Goal: Task Accomplishment & Management: Manage account settings

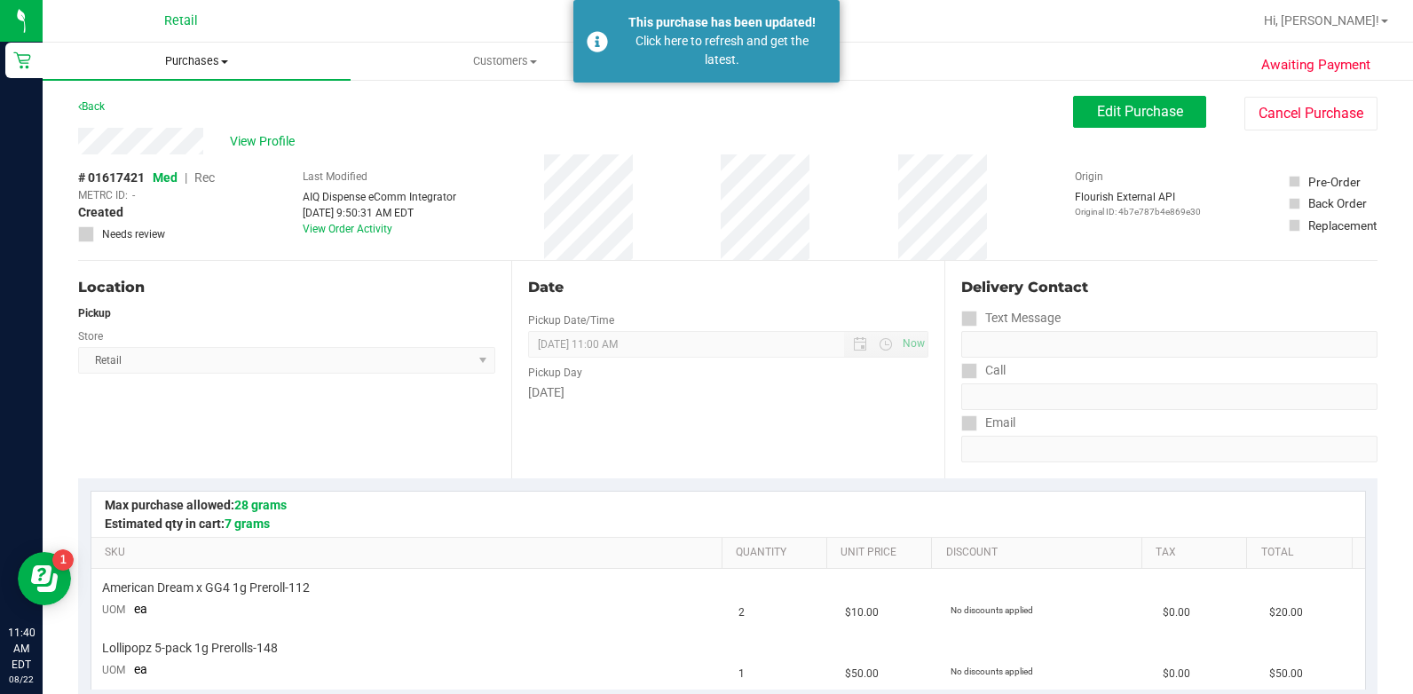
drag, startPoint x: 210, startPoint y: 53, endPoint x: 211, endPoint y: 81, distance: 27.5
click at [209, 52] on uib-tab-heading "Purchases Summary of purchases Fulfillment All purchases" at bounding box center [197, 61] width 308 height 37
click at [187, 154] on li "All purchases" at bounding box center [197, 149] width 308 height 21
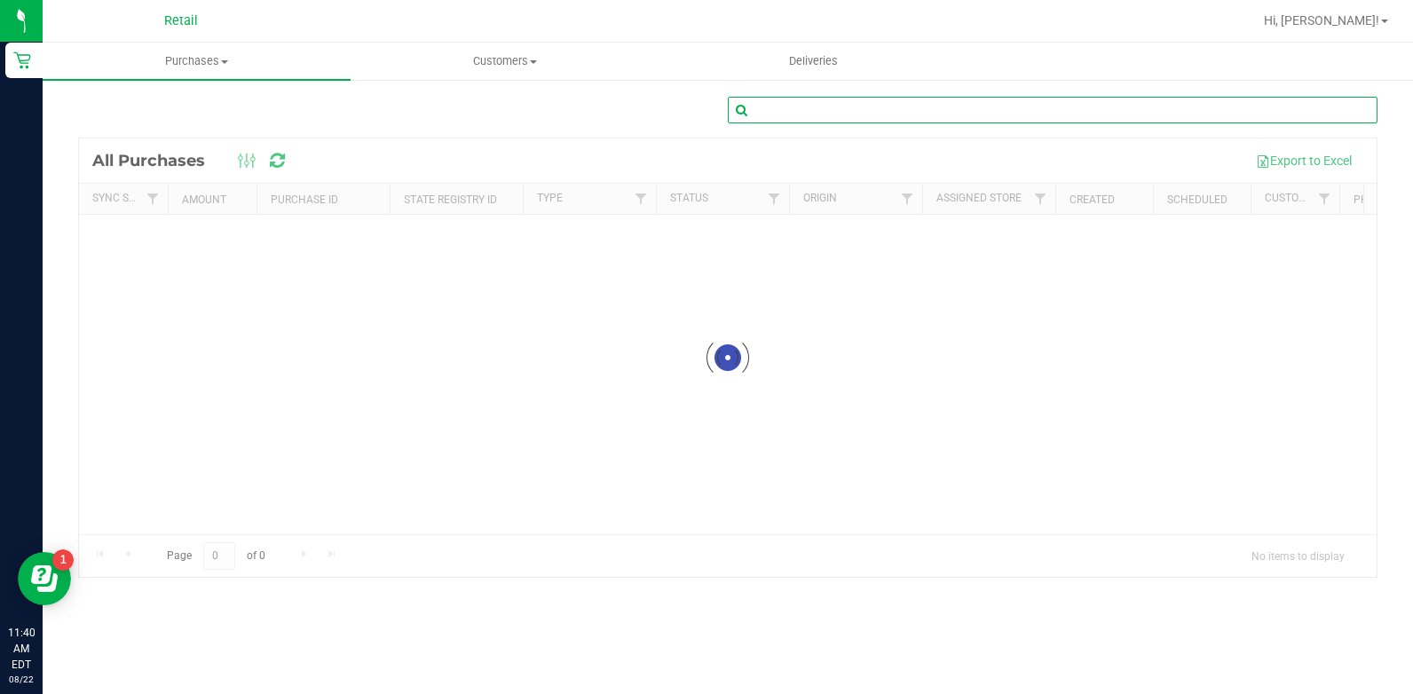
click at [968, 107] on input "text" at bounding box center [1053, 110] width 650 height 27
click at [904, 112] on input "eug" at bounding box center [1053, 110] width 650 height 27
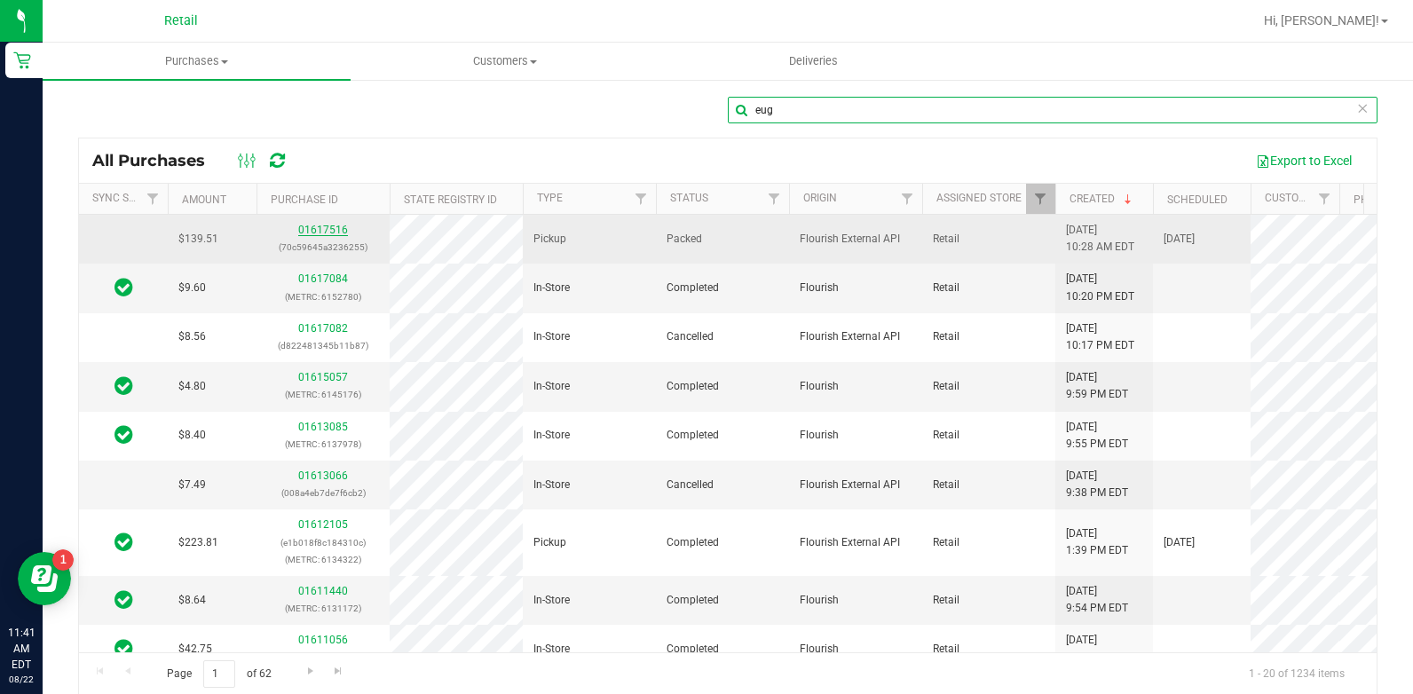
type input "eug"
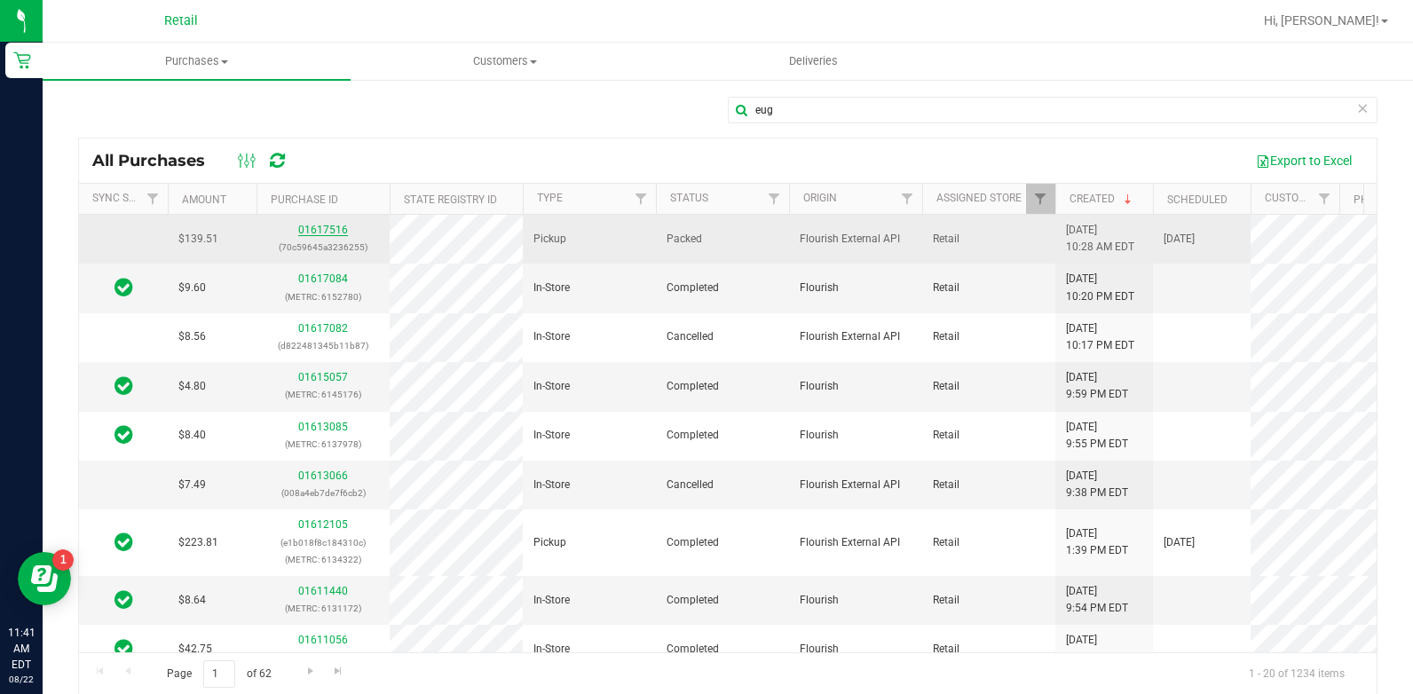
click at [330, 226] on link "01617516" at bounding box center [323, 230] width 50 height 12
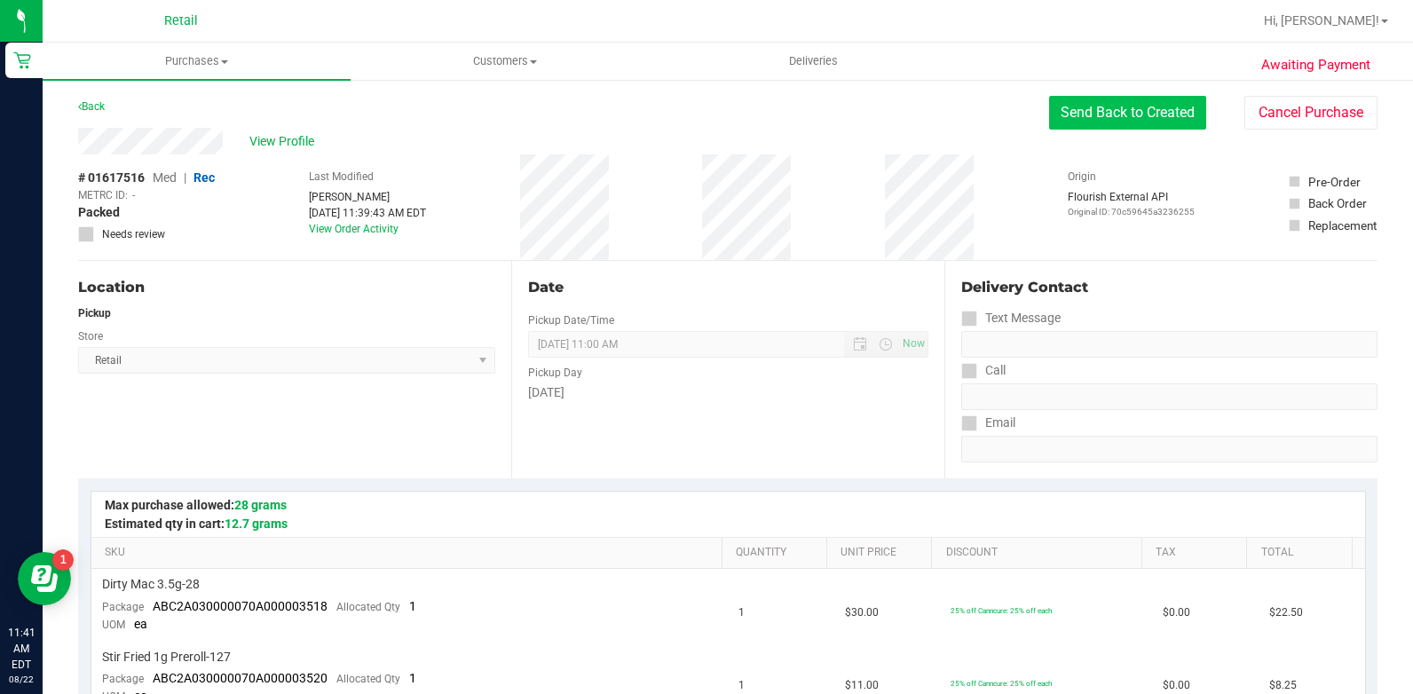
click at [1123, 112] on button "Send Back to Created" at bounding box center [1127, 113] width 157 height 34
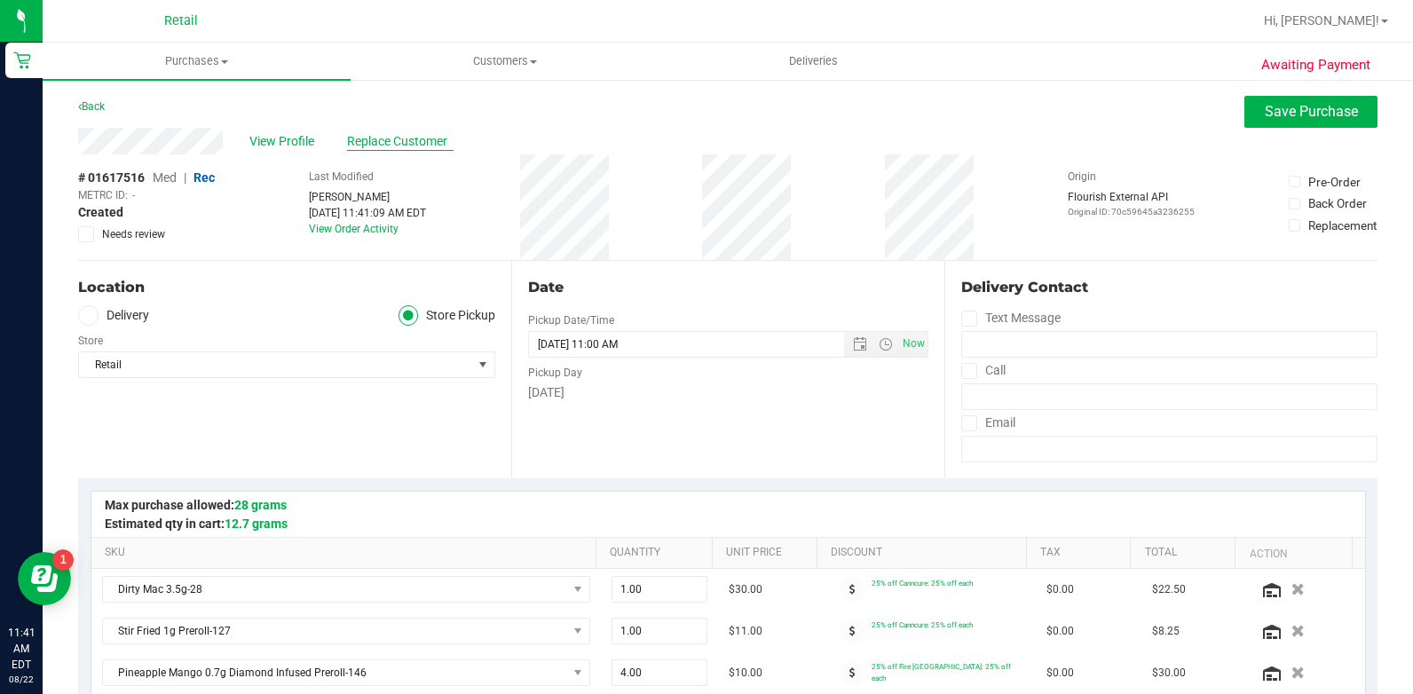
click at [410, 146] on span "Replace Customer" at bounding box center [400, 141] width 107 height 19
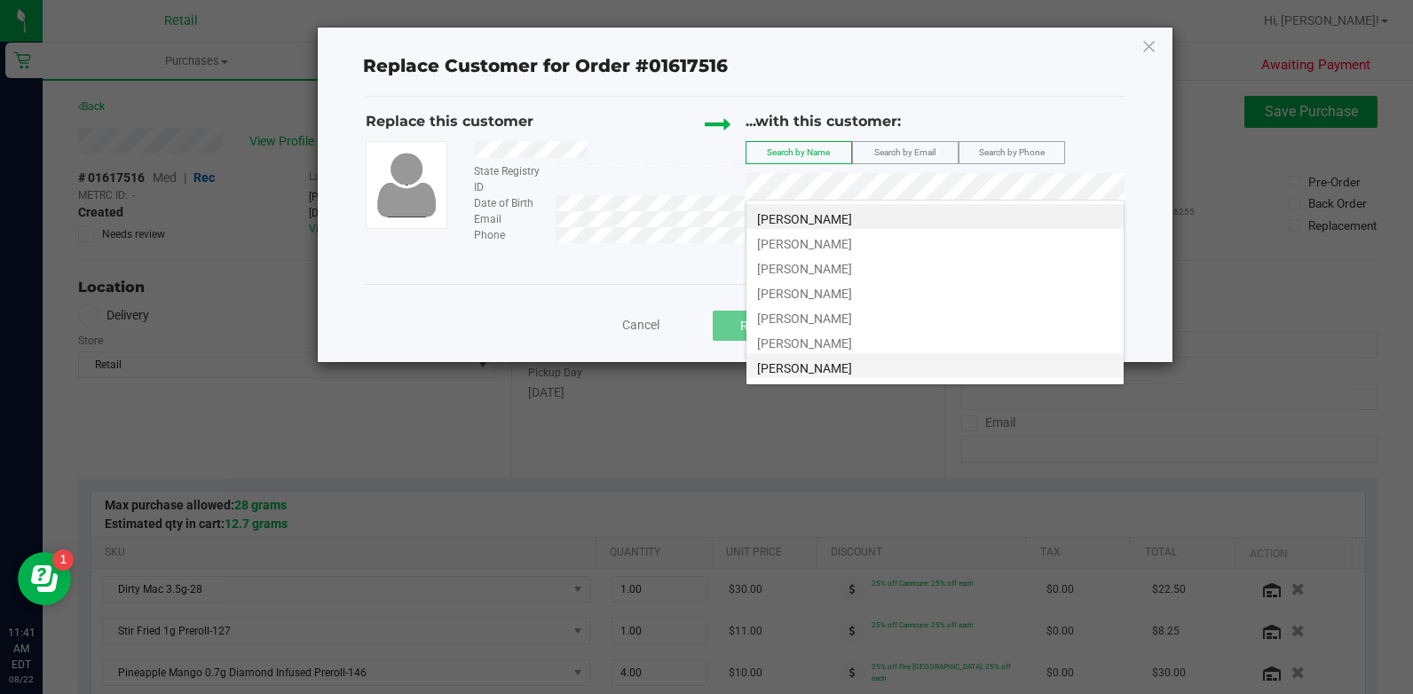
click at [825, 370] on span "[PERSON_NAME]" at bounding box center [804, 368] width 95 height 14
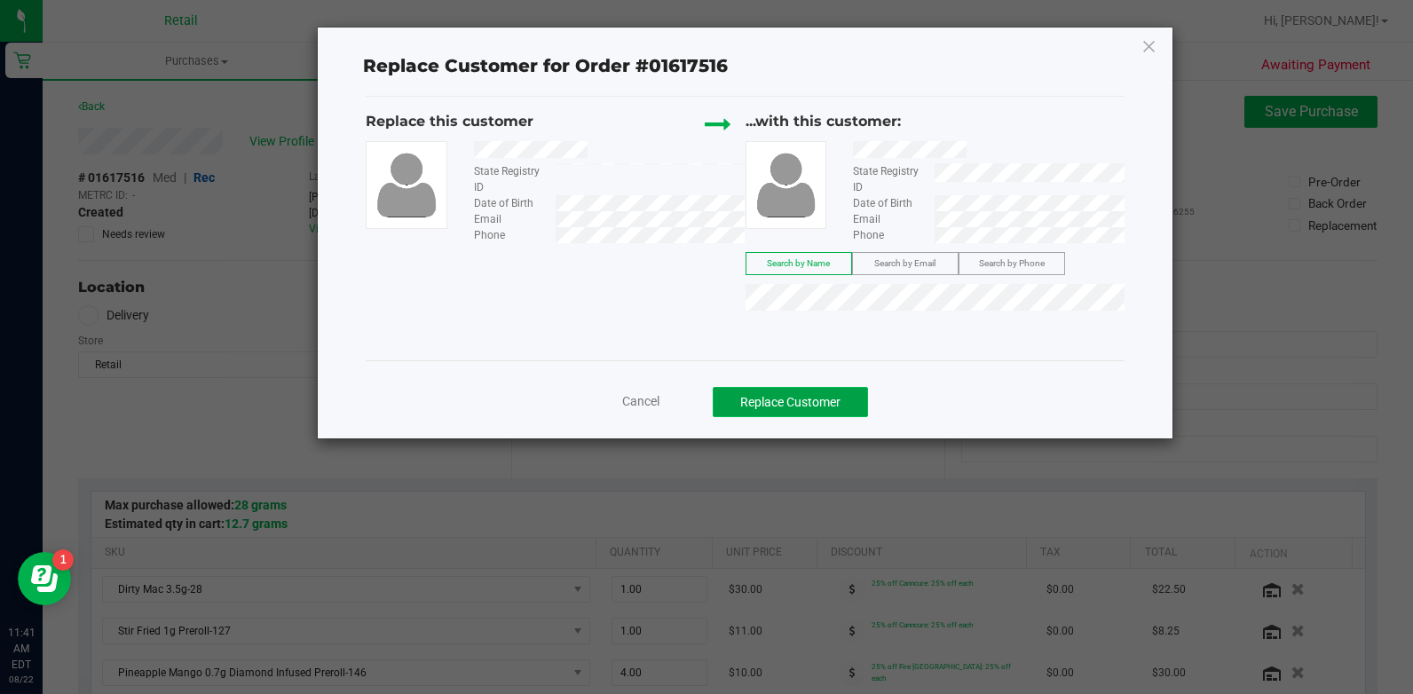
click at [825, 399] on button "Replace Customer" at bounding box center [790, 402] width 155 height 30
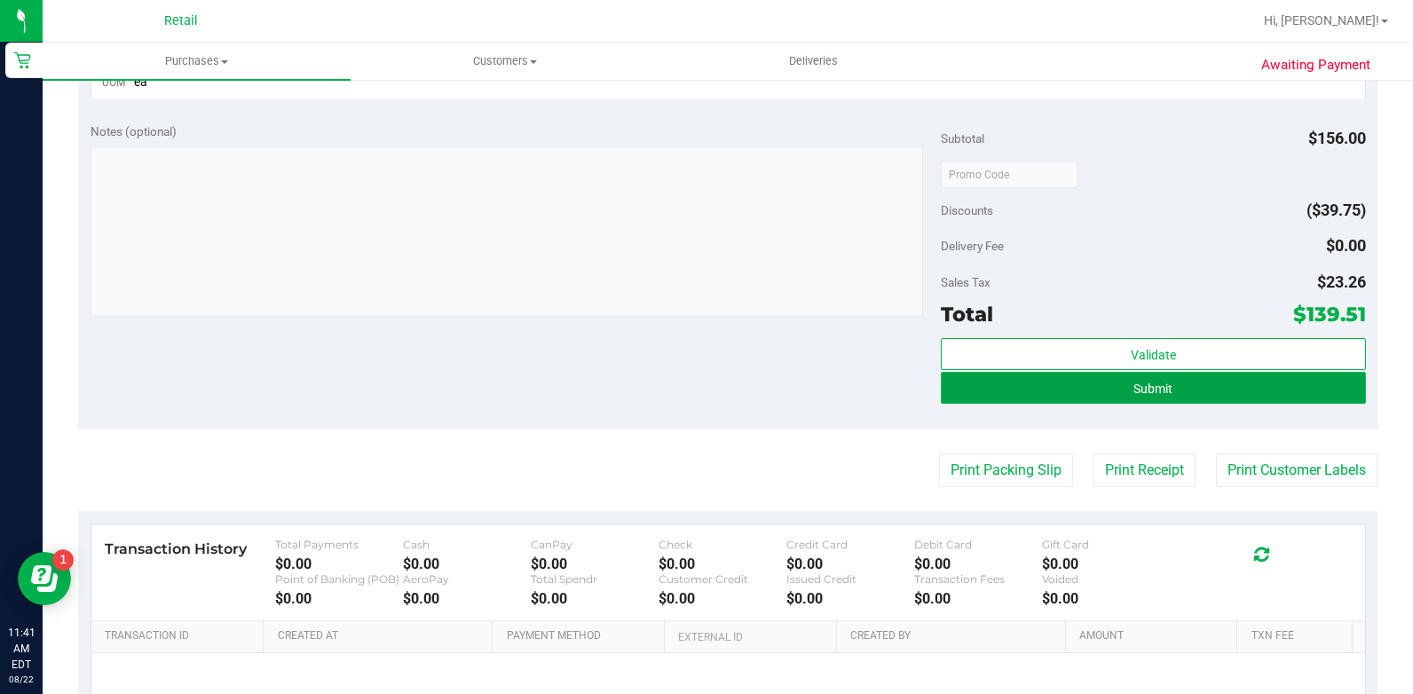
click at [1149, 399] on button "Submit" at bounding box center [1153, 388] width 425 height 32
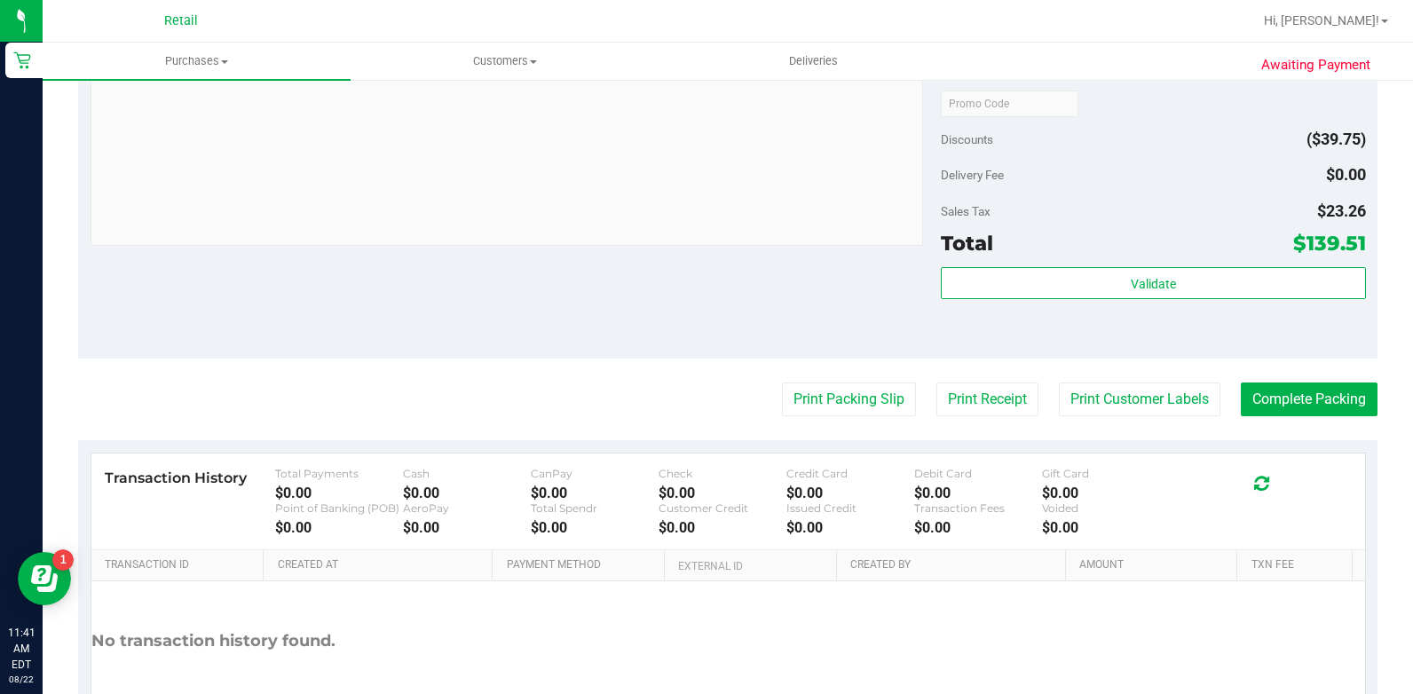
scroll to position [1190, 0]
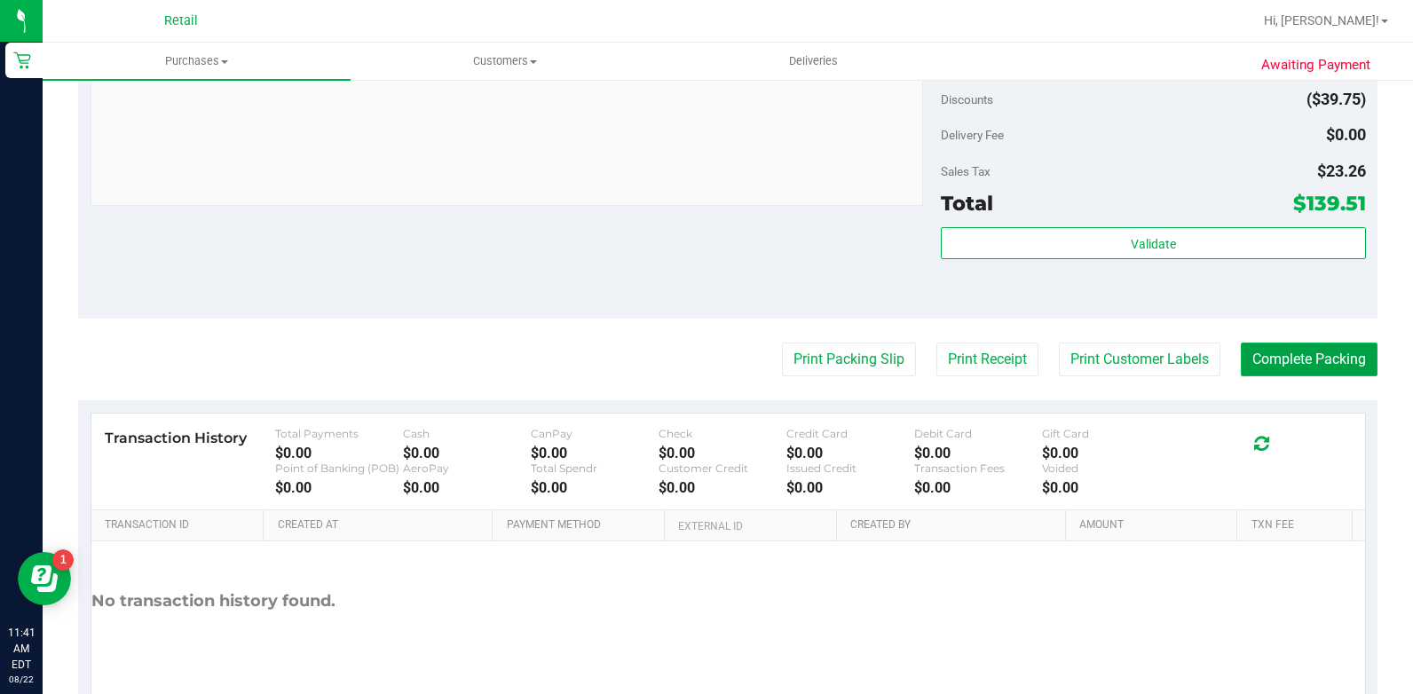
click at [1304, 370] on button "Complete Packing" at bounding box center [1309, 360] width 137 height 34
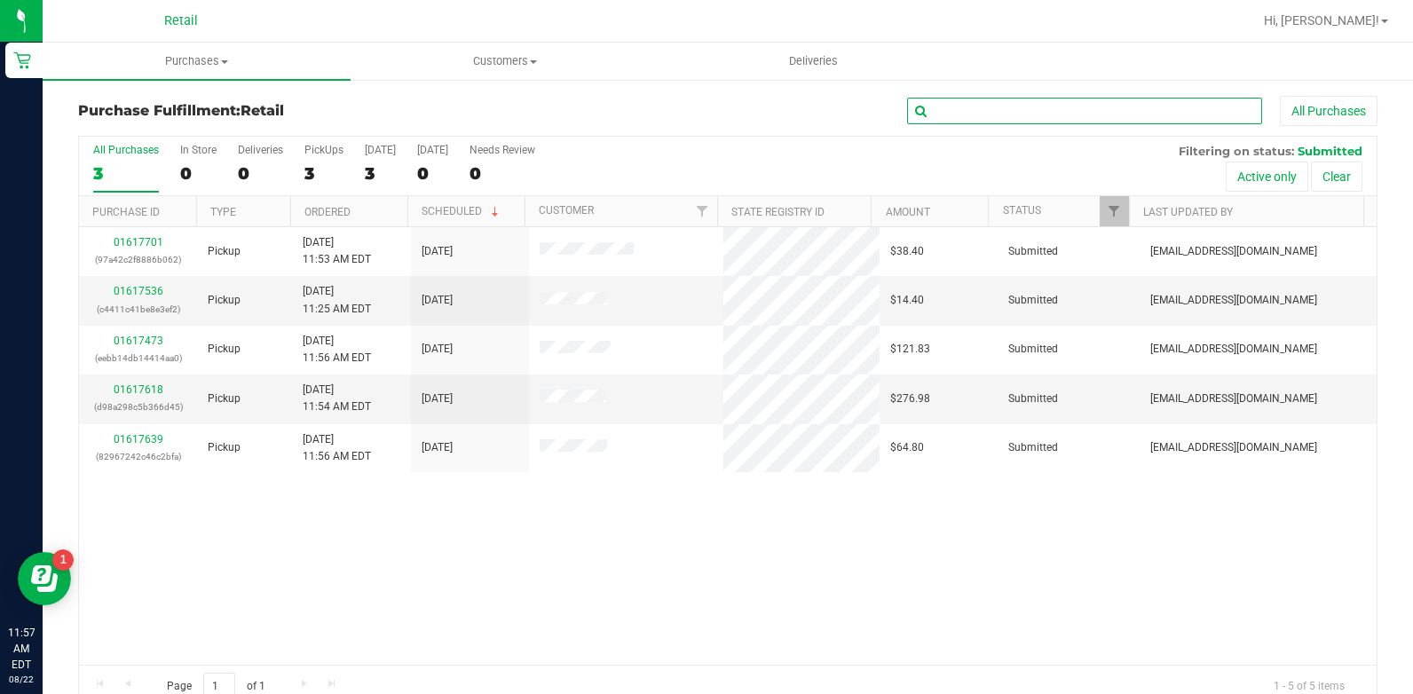
click at [943, 100] on input "text" at bounding box center [1084, 111] width 355 height 27
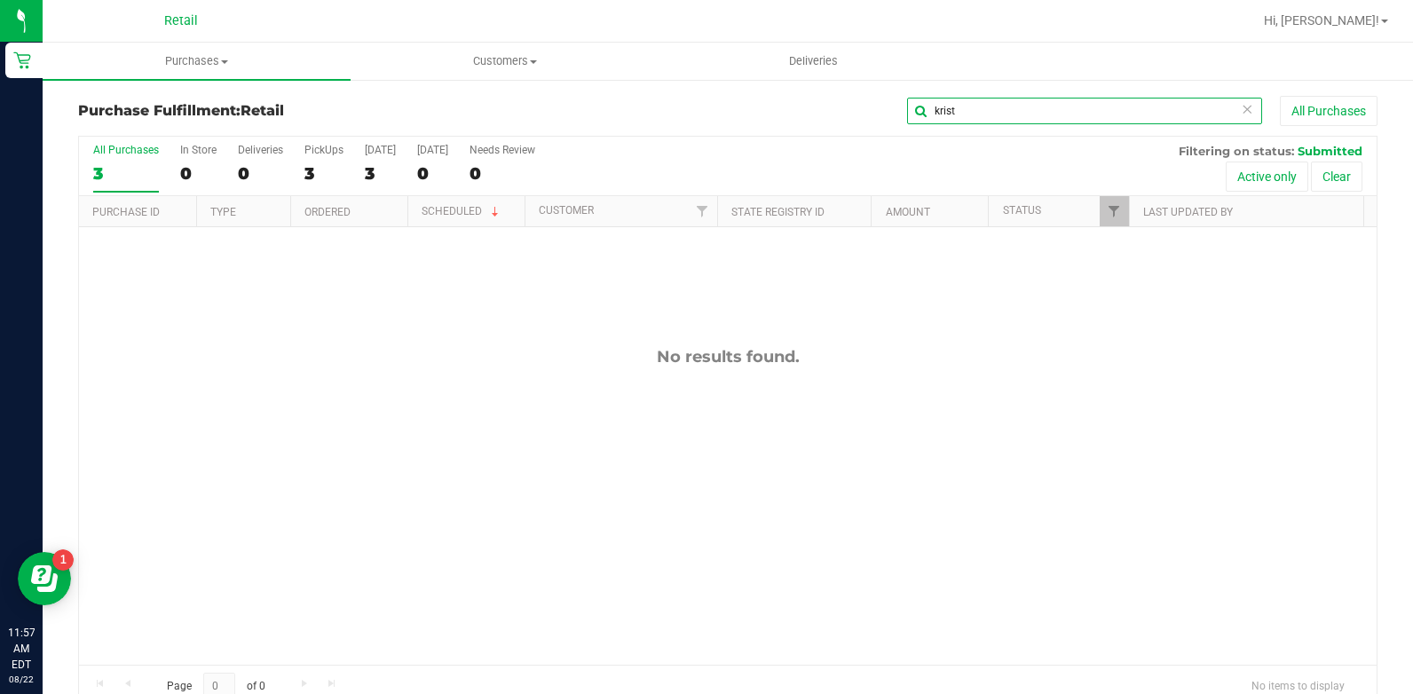
type input "krist"
click at [994, 111] on input "krist" at bounding box center [1084, 111] width 355 height 27
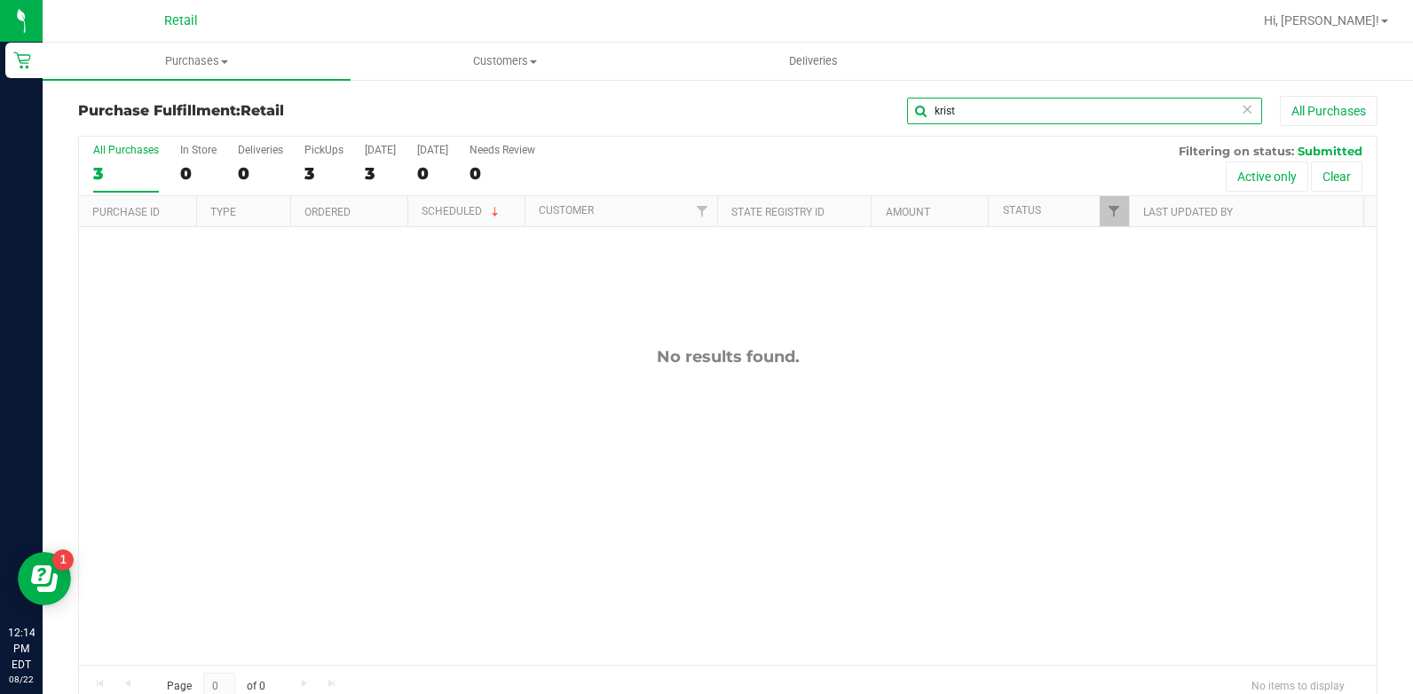
click at [994, 111] on input "krist" at bounding box center [1084, 111] width 355 height 27
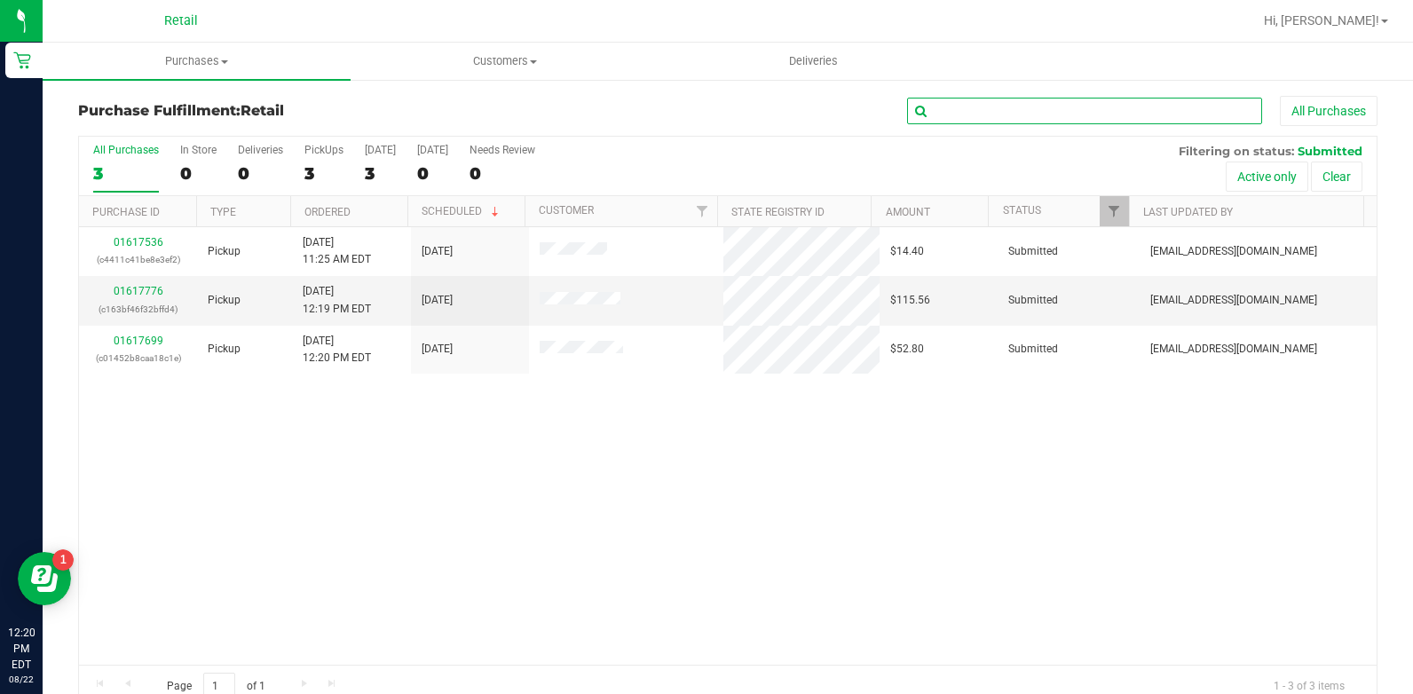
click at [1038, 107] on input "text" at bounding box center [1084, 111] width 355 height 27
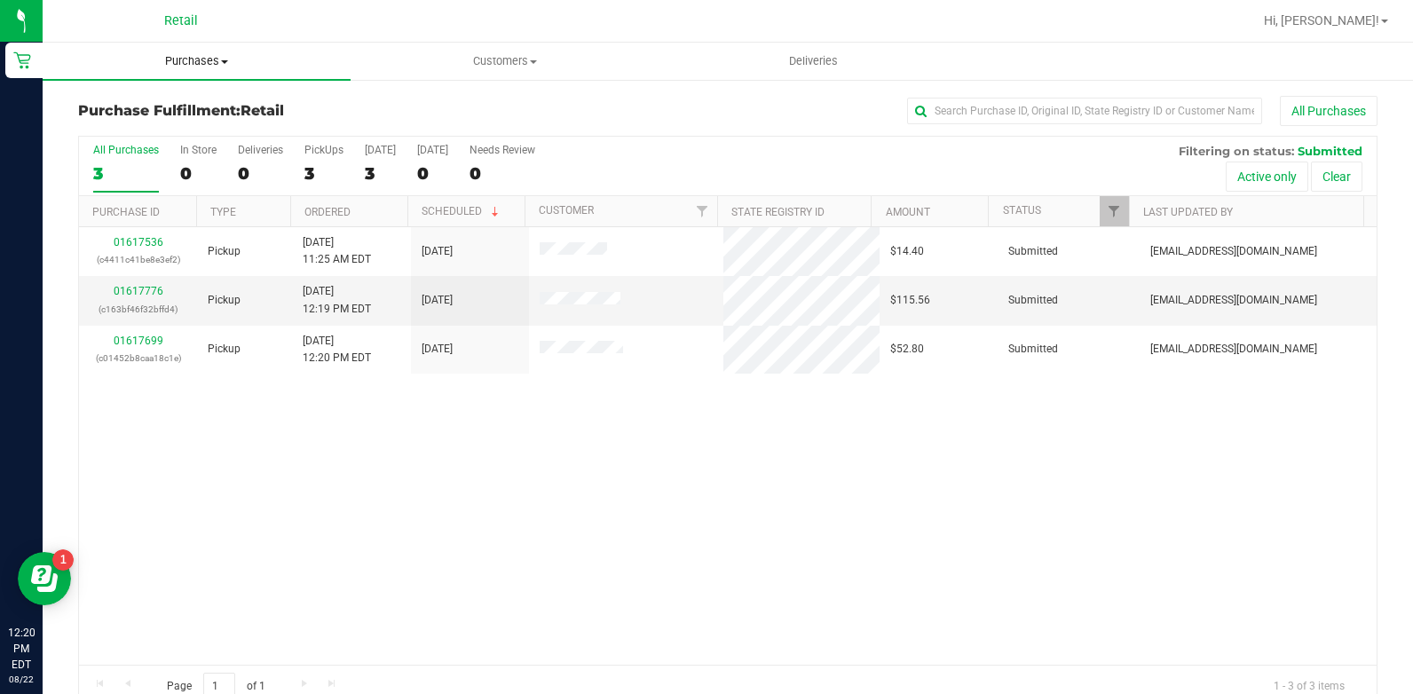
click at [181, 54] on span "Purchases" at bounding box center [197, 61] width 308 height 16
click at [201, 149] on li "All purchases" at bounding box center [197, 149] width 308 height 21
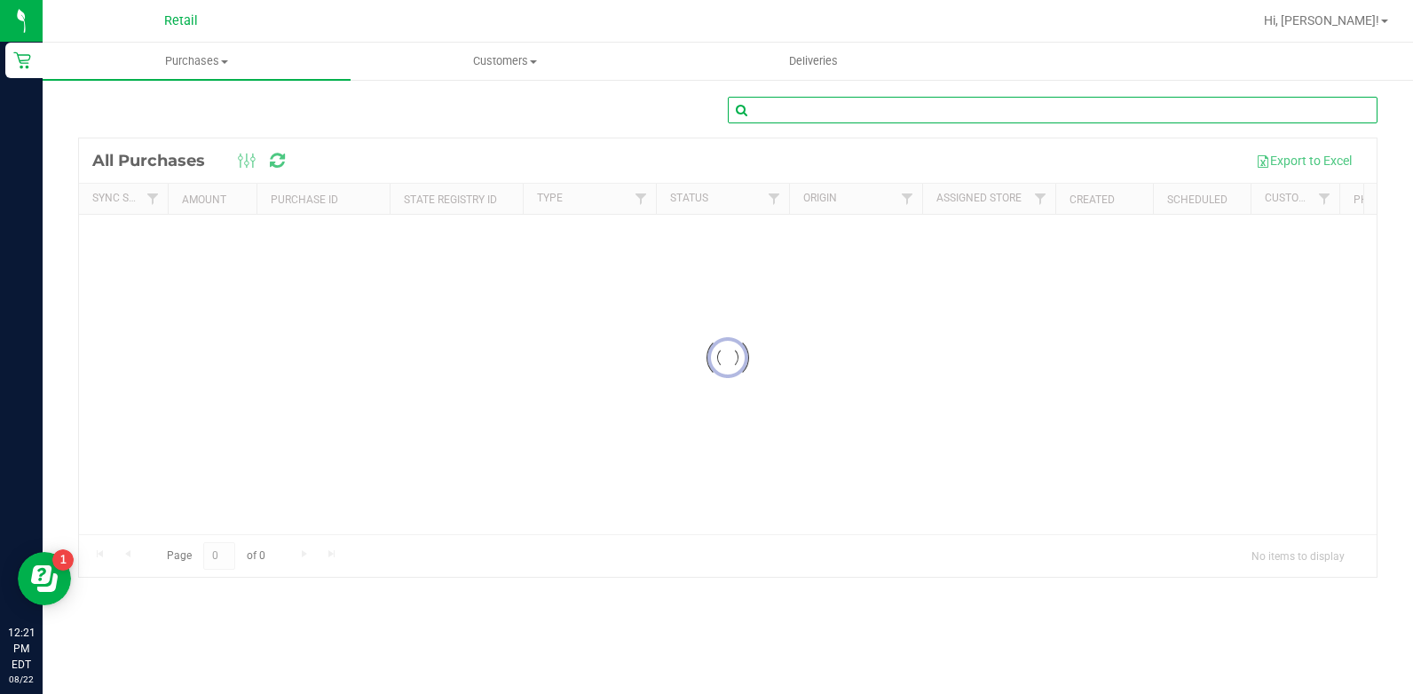
click at [802, 117] on input "text" at bounding box center [1053, 110] width 650 height 27
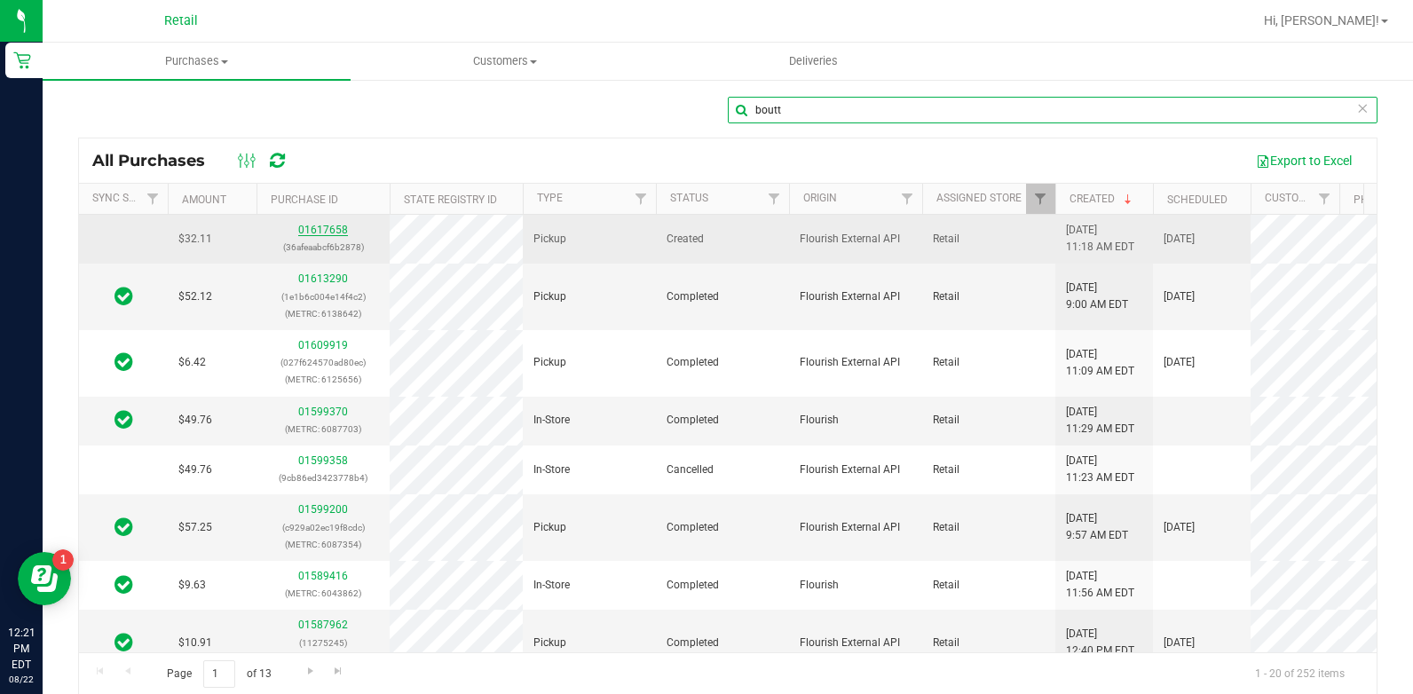
type input "boutt"
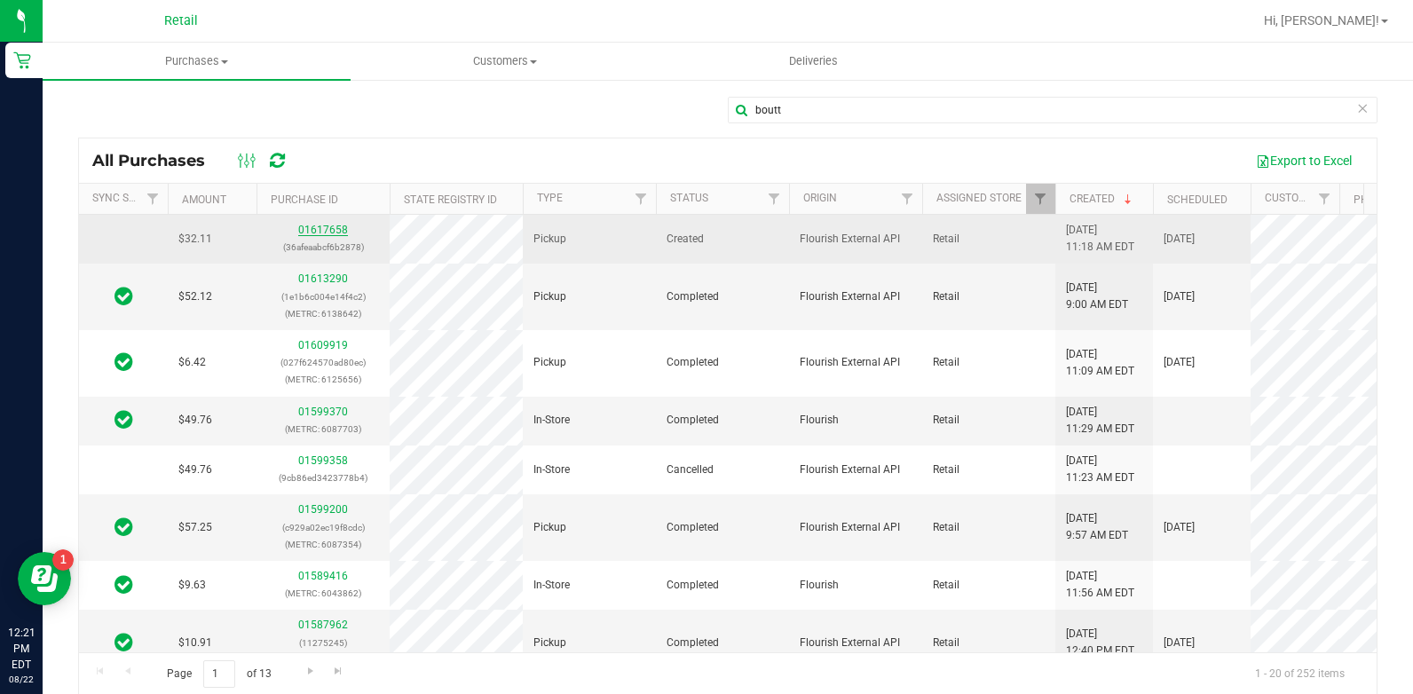
click at [336, 230] on link "01617658" at bounding box center [323, 230] width 50 height 12
